Goal: Task Accomplishment & Management: Manage account settings

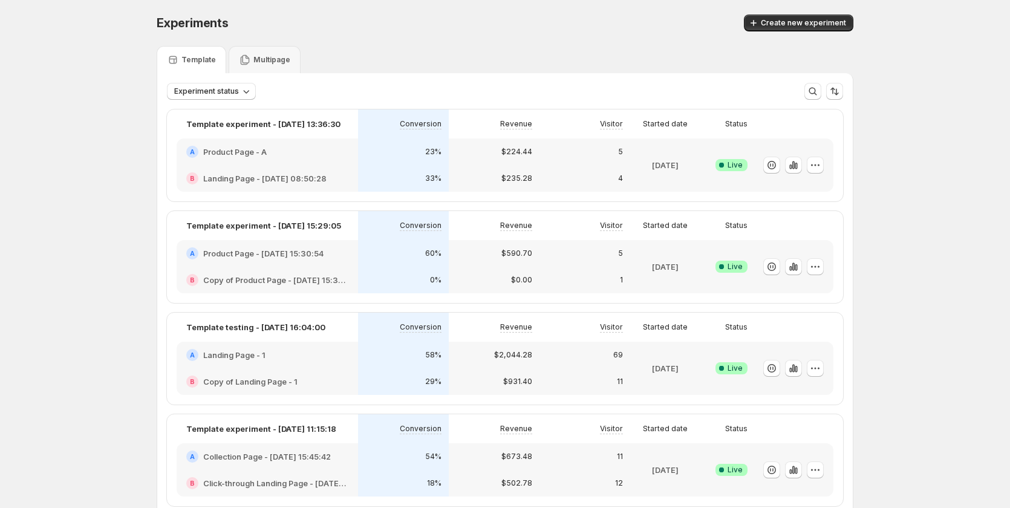
click at [495, 157] on div "$224.44" at bounding box center [494, 152] width 76 height 12
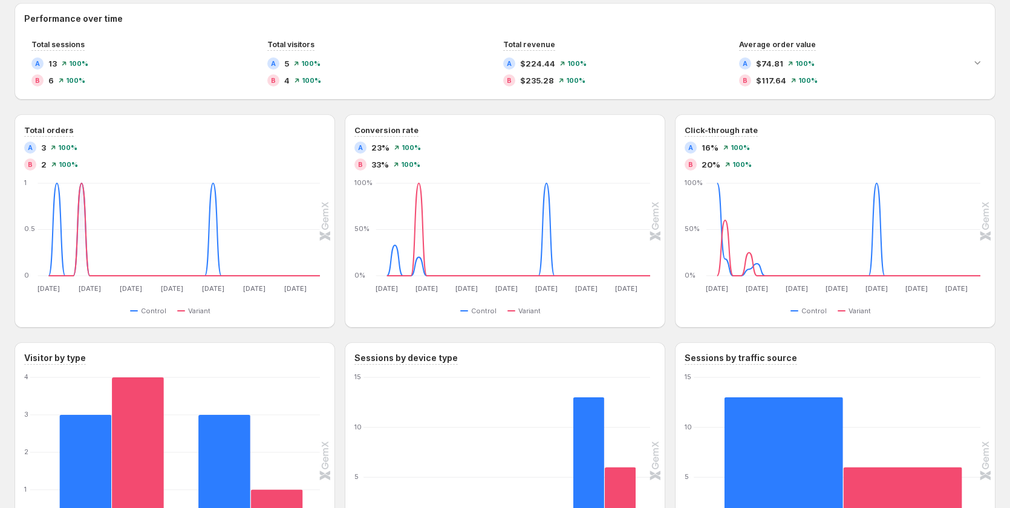
scroll to position [741, 0]
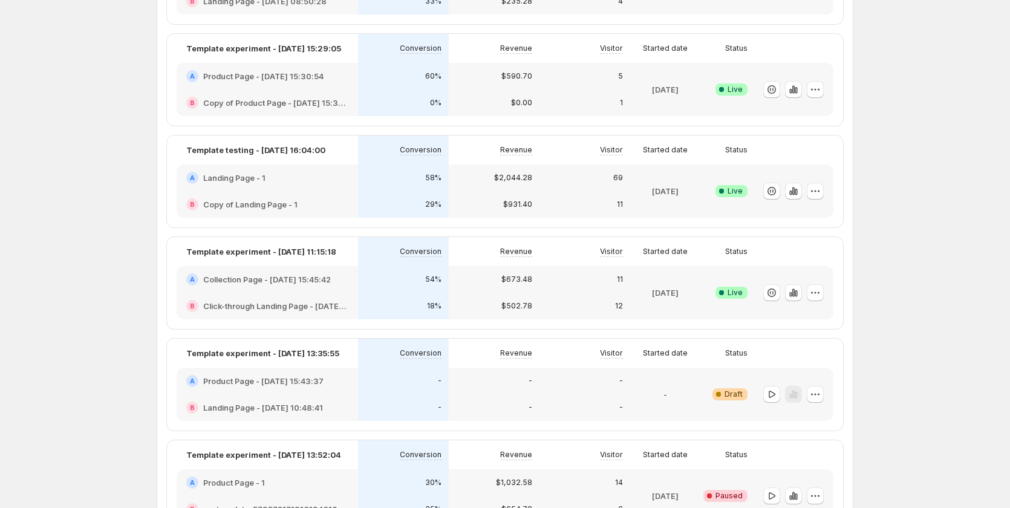
scroll to position [181, 0]
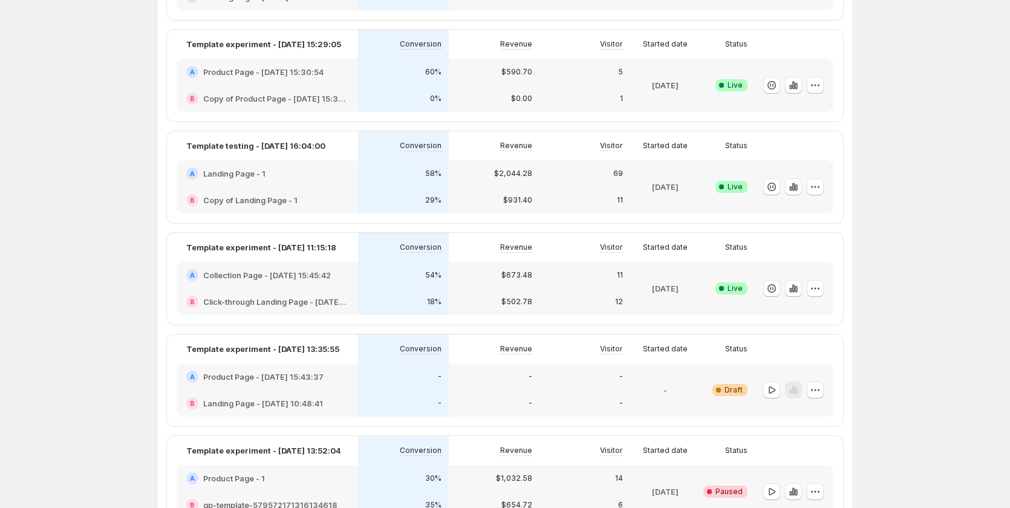
click at [455, 272] on div "$673.48" at bounding box center [494, 275] width 91 height 27
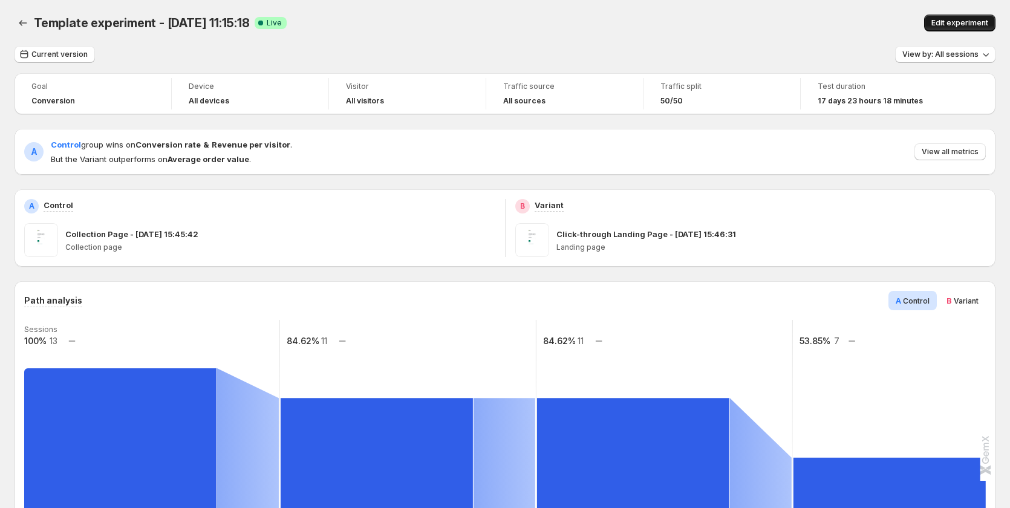
click at [952, 18] on button "Edit experiment" at bounding box center [959, 23] width 71 height 17
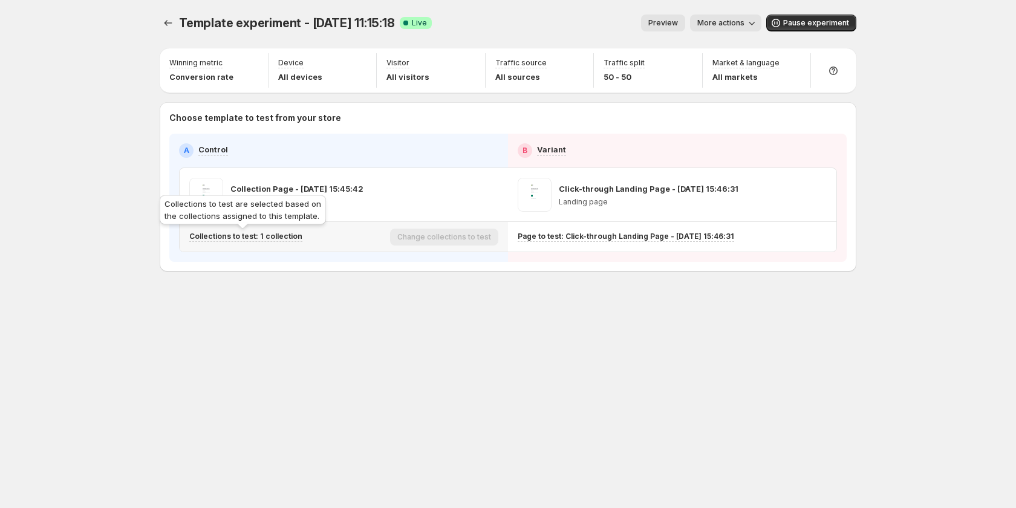
click at [289, 235] on p "Collections to test: 1 collection" at bounding box center [245, 237] width 113 height 10
click at [279, 235] on p "Collections to test: 1 collection" at bounding box center [245, 237] width 113 height 10
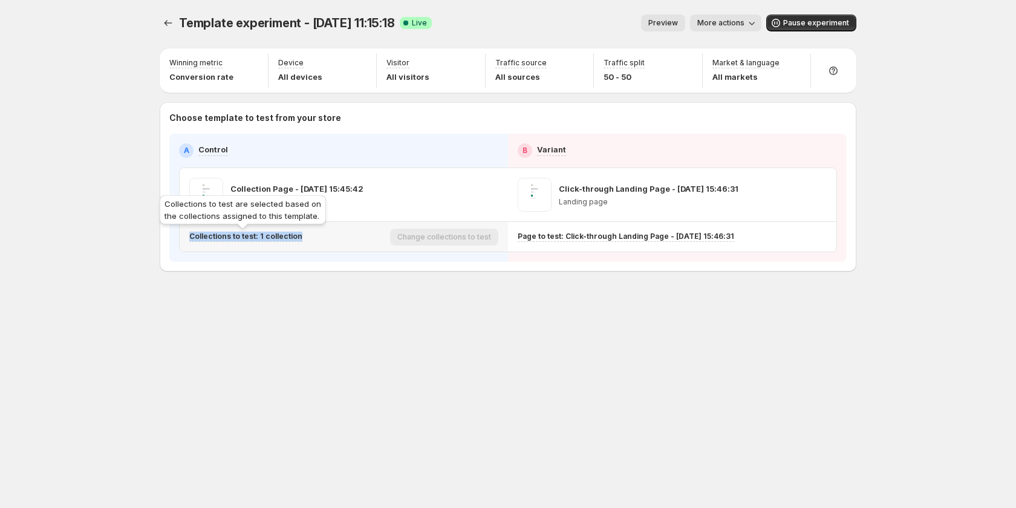
click at [279, 235] on p "Collections to test: 1 collection" at bounding box center [245, 237] width 113 height 10
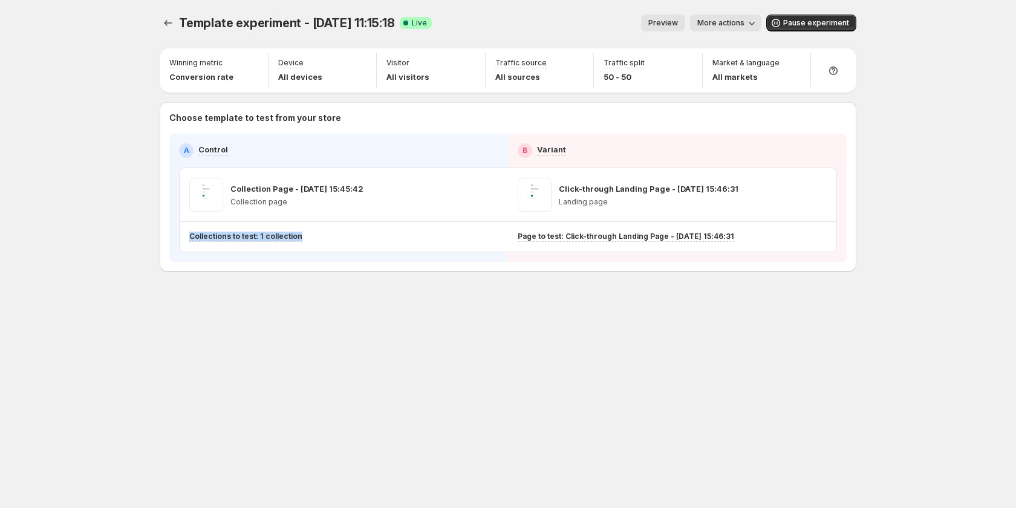
click at [265, 330] on div "Template experiment - Aug 29, 11:15:18. This page is ready Template experiment …" at bounding box center [507, 168] width 725 height 337
click at [252, 239] on p "Collections to test: 1 collection" at bounding box center [245, 237] width 113 height 10
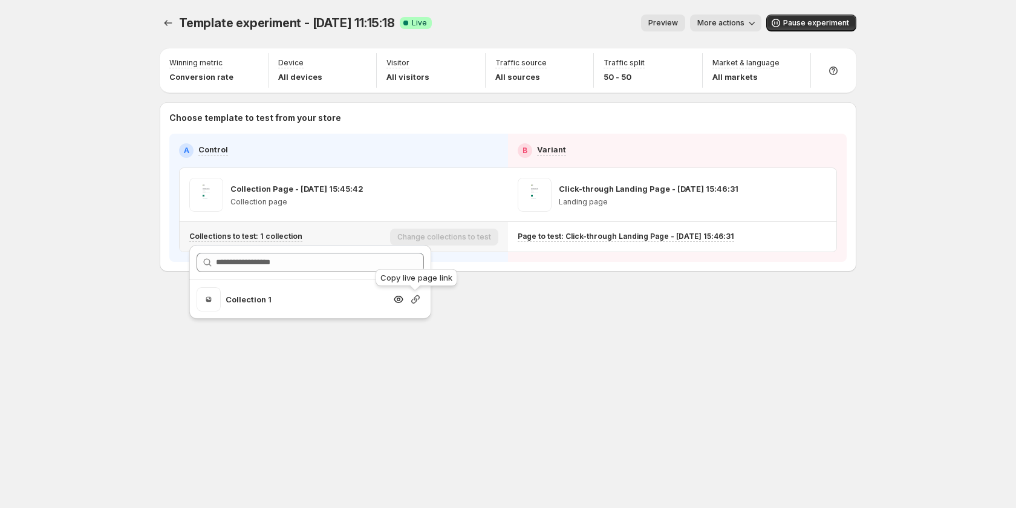
click at [414, 297] on icon "button" at bounding box center [415, 299] width 12 height 12
click at [395, 362] on div "Template experiment - [DATE] 11:15:18. This page is ready Template experiment -…" at bounding box center [507, 254] width 725 height 508
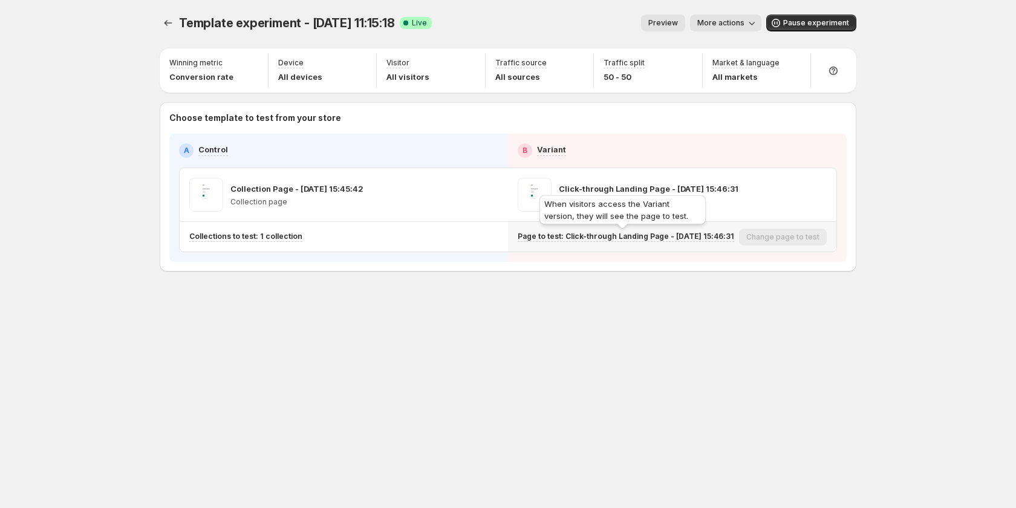
click at [701, 238] on p "Page to test: Click-through Landing Page - [DATE] 15:46:31" at bounding box center [626, 237] width 216 height 10
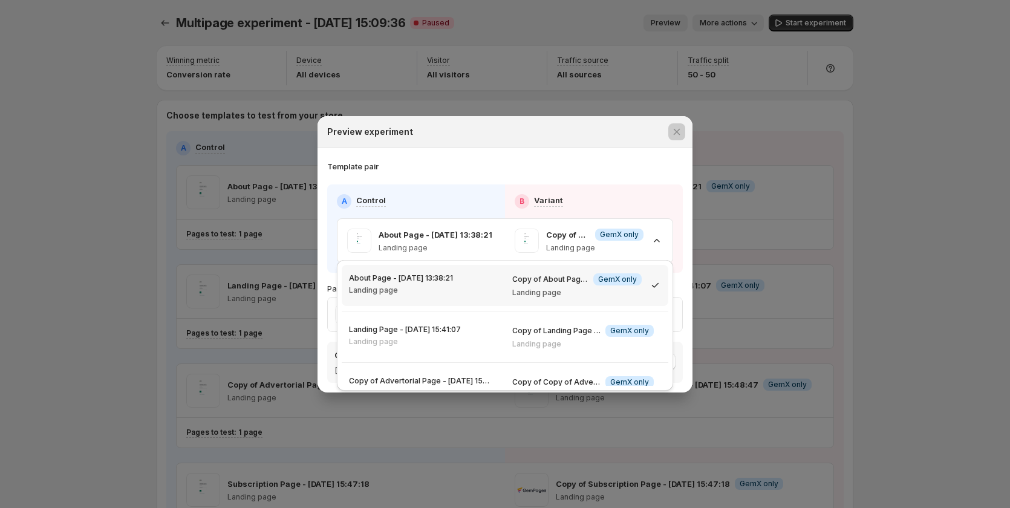
click at [65, 189] on div at bounding box center [505, 254] width 1010 height 508
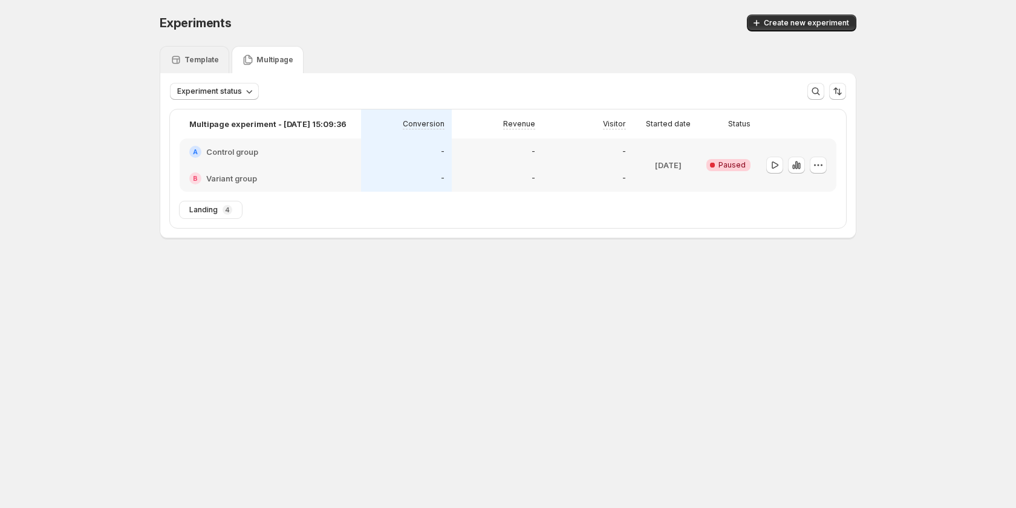
click at [207, 50] on div "Template" at bounding box center [195, 59] width 70 height 27
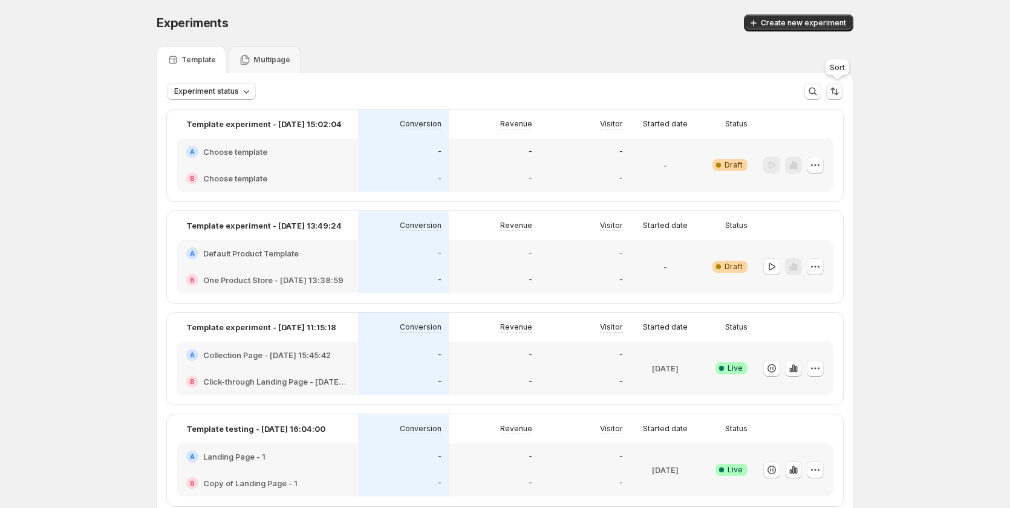
click at [836, 93] on icon "Sort the results" at bounding box center [834, 91] width 12 height 12
click at [776, 129] on span "Status" at bounding box center [785, 128] width 24 height 10
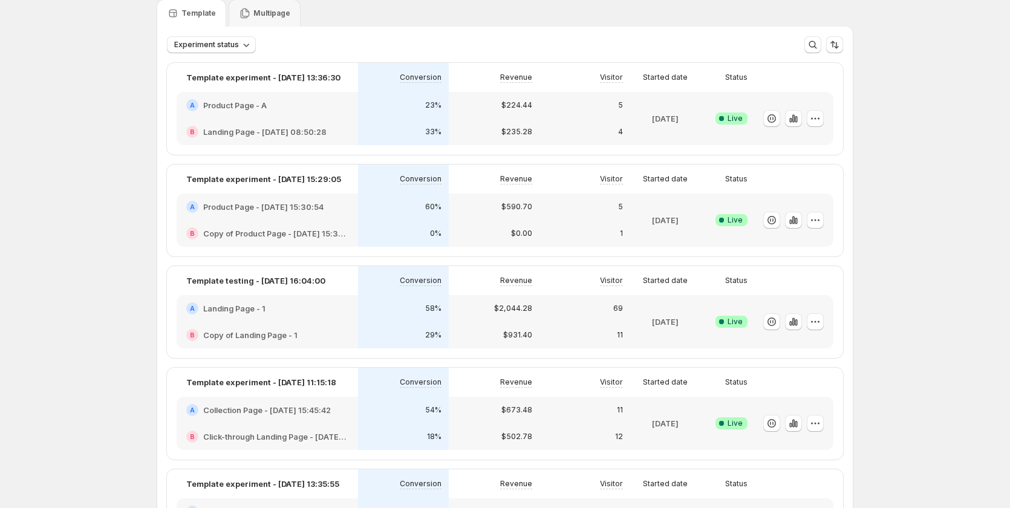
scroll to position [121, 0]
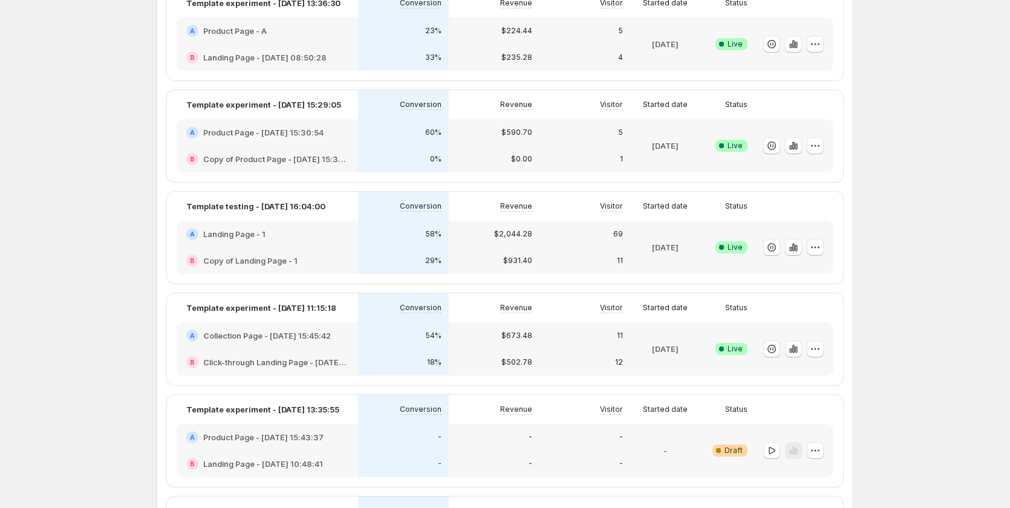
click at [268, 361] on h2 "Click-through Landing Page - [DATE] 15:46:31" at bounding box center [275, 362] width 145 height 12
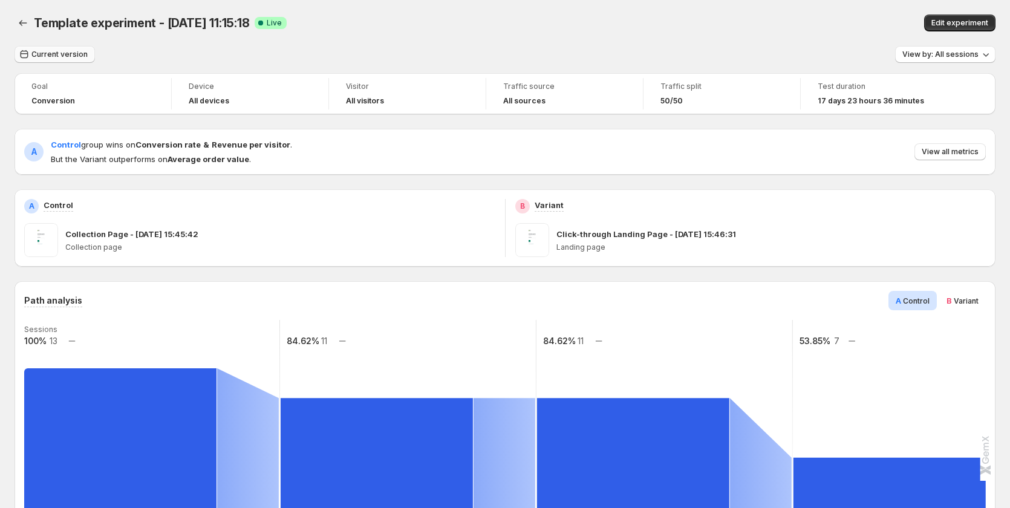
click at [31, 57] on button "Current version" at bounding box center [55, 54] width 80 height 17
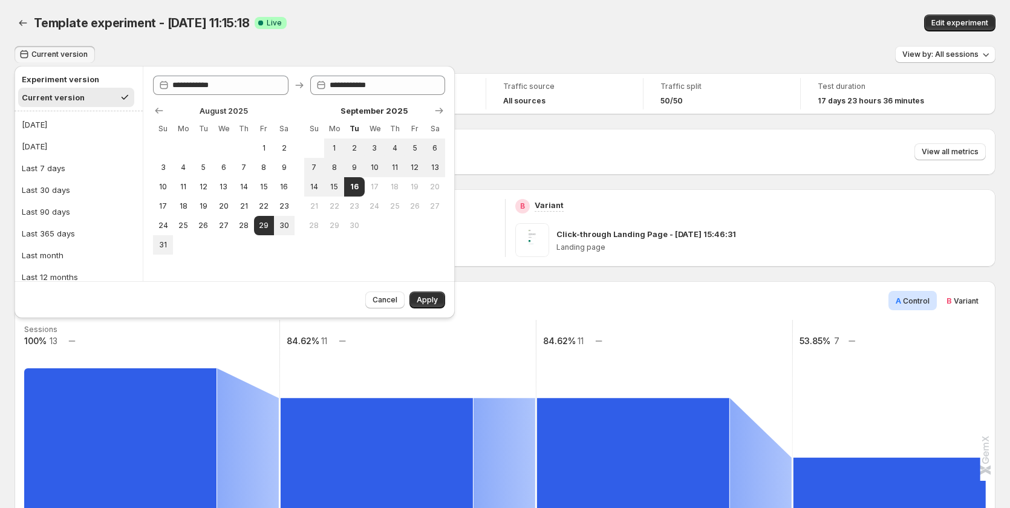
click at [386, 25] on div "Template experiment - [DATE] 11:15:18 Success Complete Live" at bounding box center [316, 23] width 564 height 17
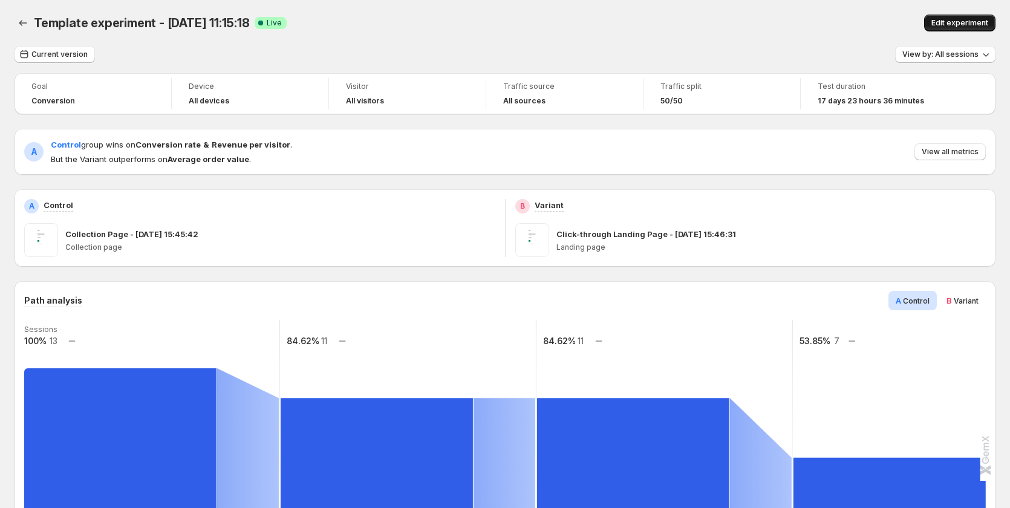
click at [946, 25] on span "Edit experiment" at bounding box center [959, 23] width 57 height 10
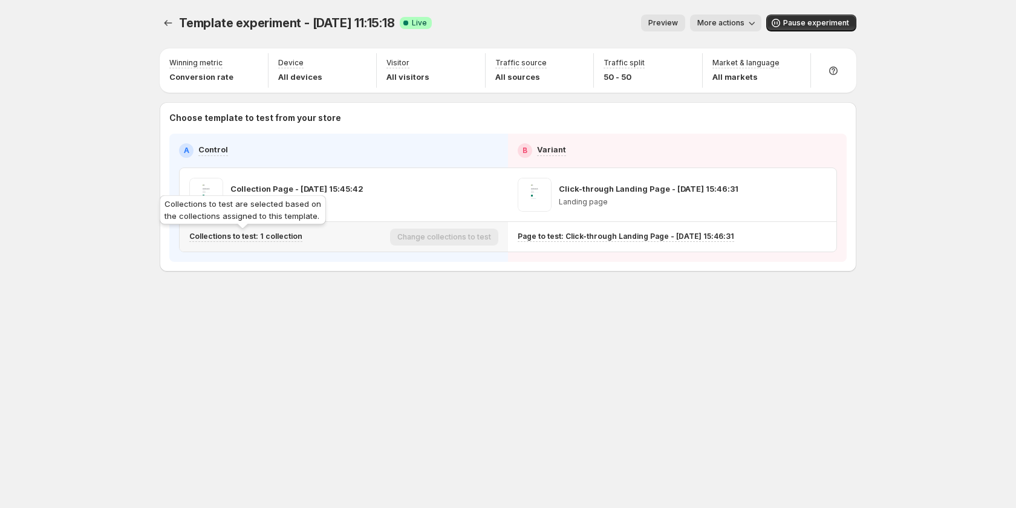
click at [273, 235] on p "Collections to test: 1 collection" at bounding box center [245, 237] width 113 height 10
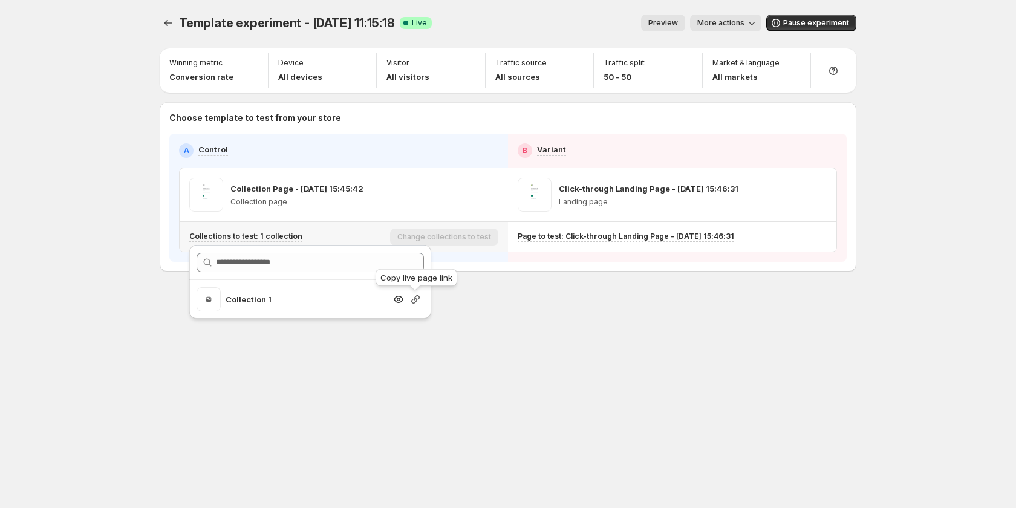
click at [413, 299] on icon "button" at bounding box center [415, 299] width 8 height 8
